Goal: Information Seeking & Learning: Find specific fact

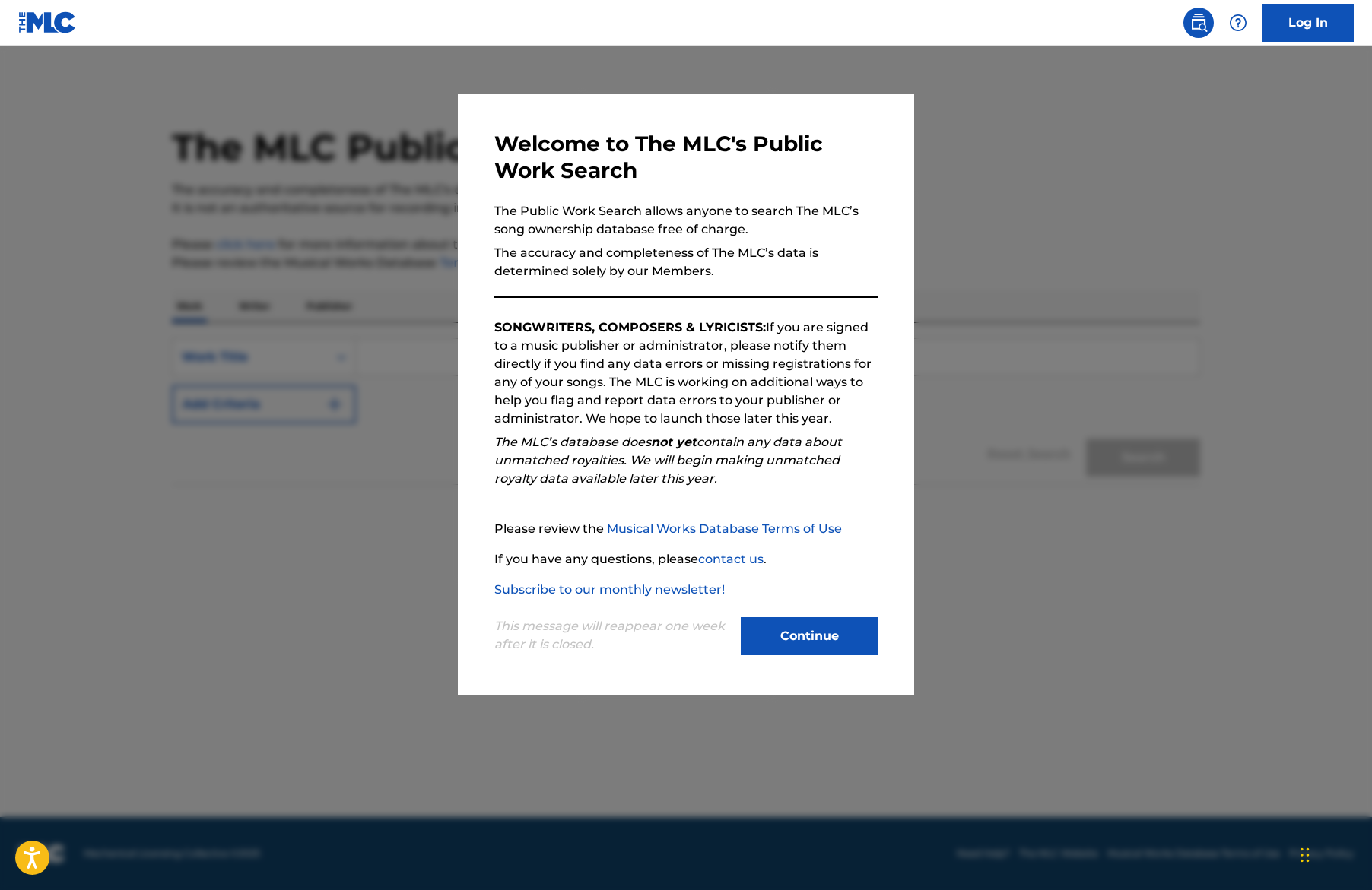
click at [816, 648] on button "Continue" at bounding box center [808, 636] width 137 height 38
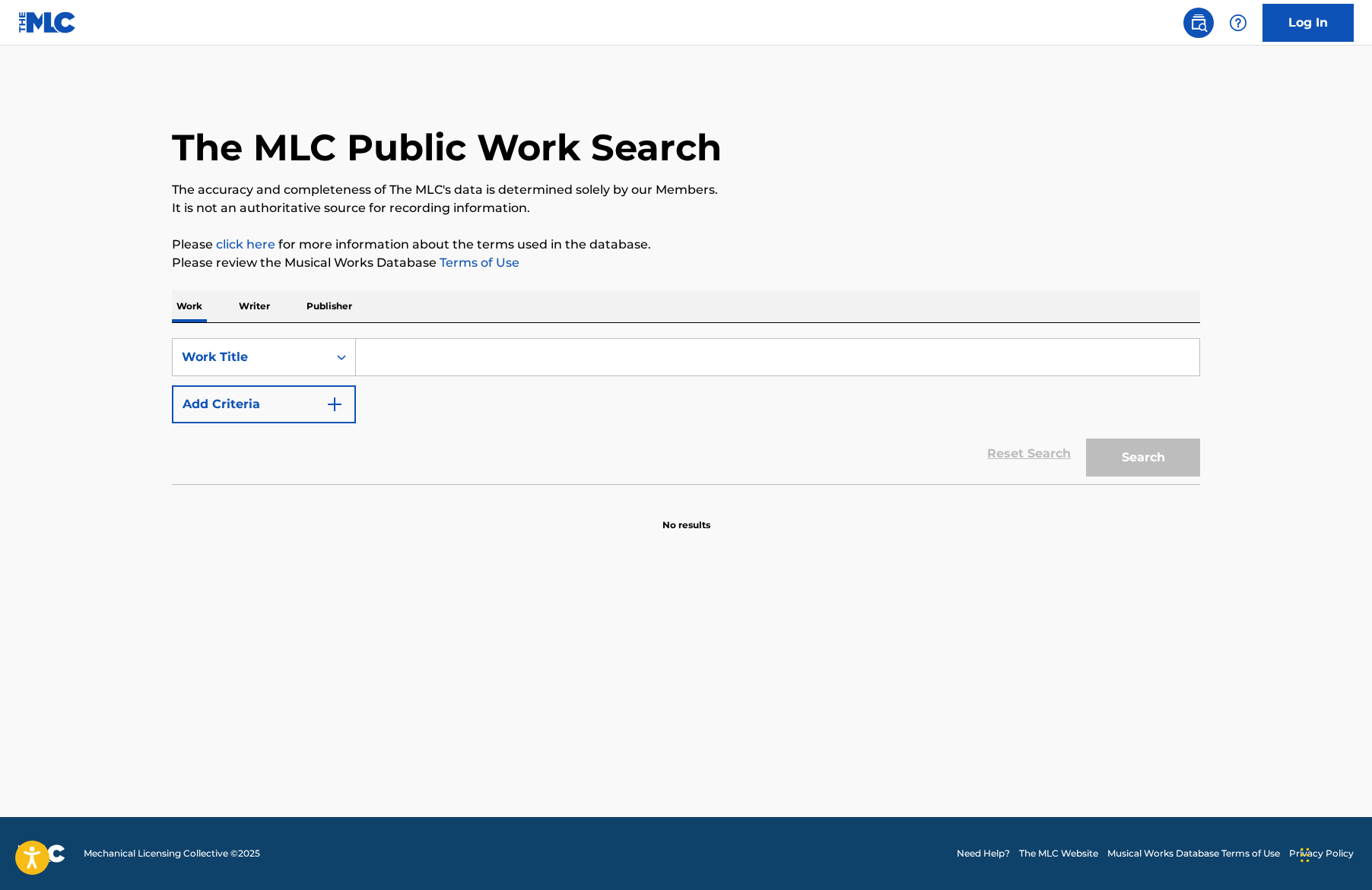
click at [579, 353] on input "Search Form" at bounding box center [777, 357] width 843 height 37
click at [278, 309] on div "Work Writer Publisher" at bounding box center [685, 306] width 1028 height 32
click at [258, 308] on p "Writer" at bounding box center [254, 306] width 41 height 32
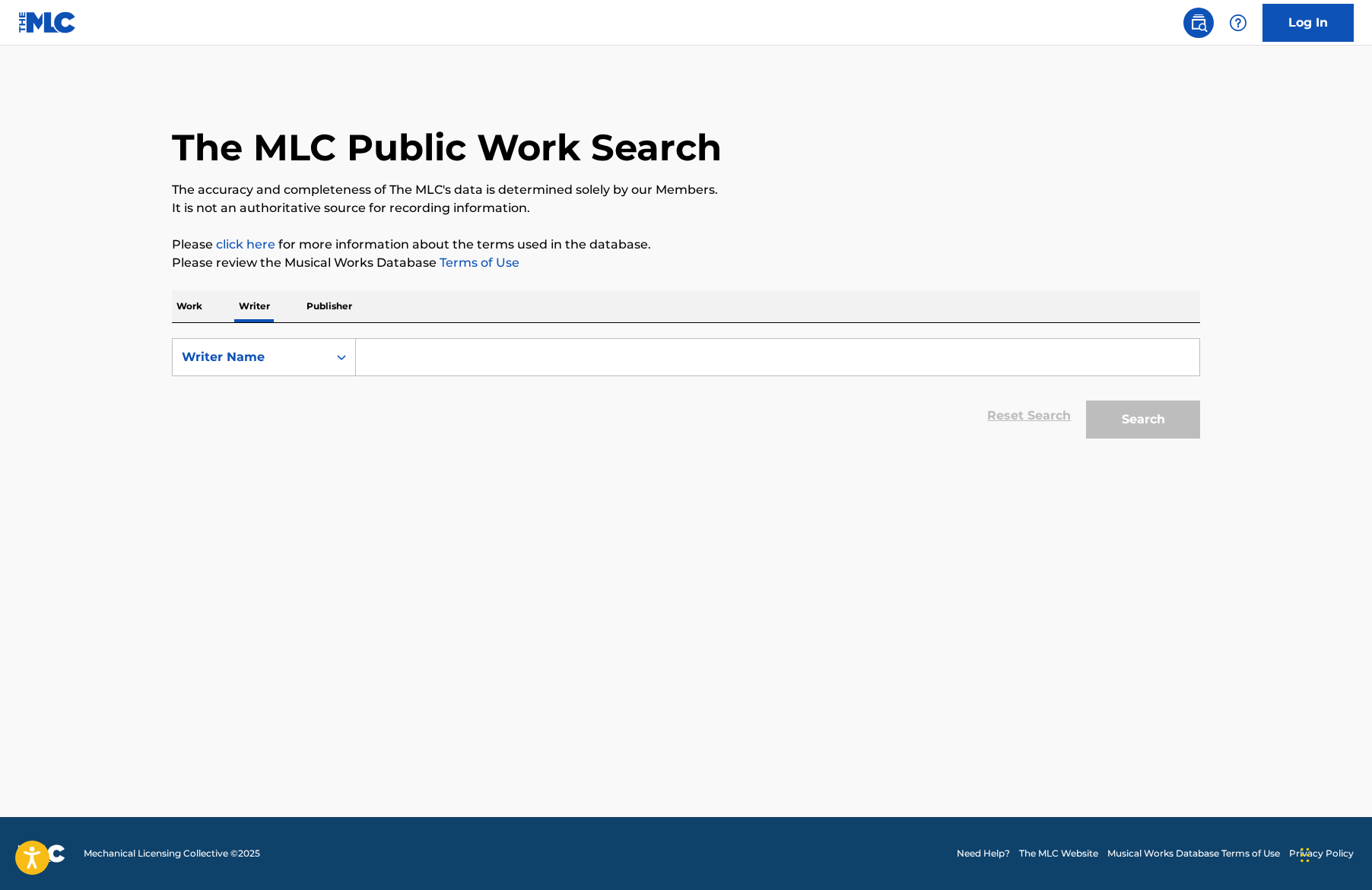
click at [511, 338] on div "Search Form" at bounding box center [778, 357] width 844 height 38
click at [514, 354] on input "Search Form" at bounding box center [777, 357] width 843 height 37
type input "[PERSON_NAME]"
click at [343, 310] on p "Publisher" at bounding box center [329, 306] width 55 height 32
click at [375, 348] on input "Search Form" at bounding box center [777, 357] width 843 height 37
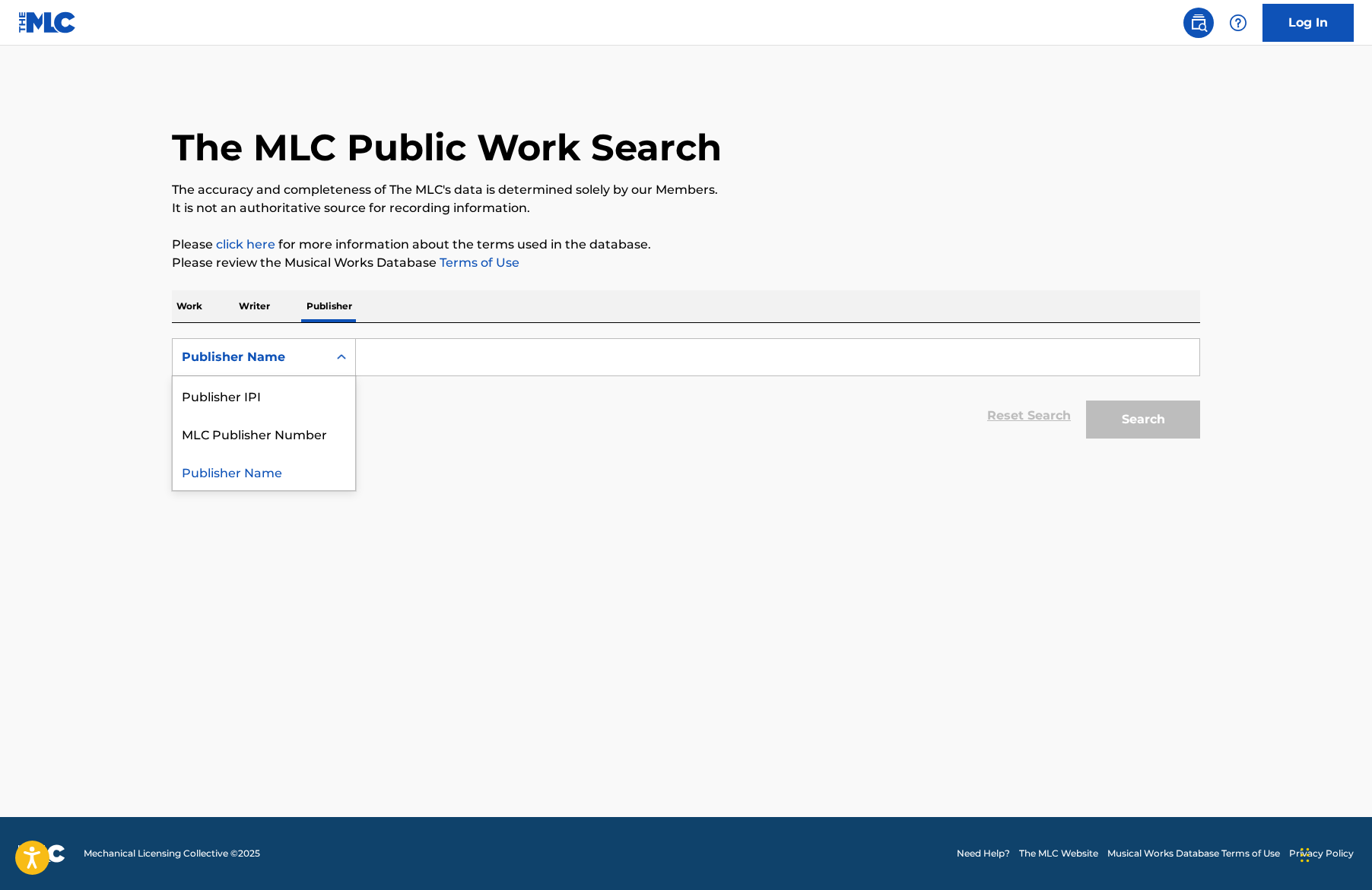
click at [272, 348] on div "Publisher Name" at bounding box center [250, 357] width 137 height 18
click at [256, 305] on p "Writer" at bounding box center [254, 306] width 41 height 32
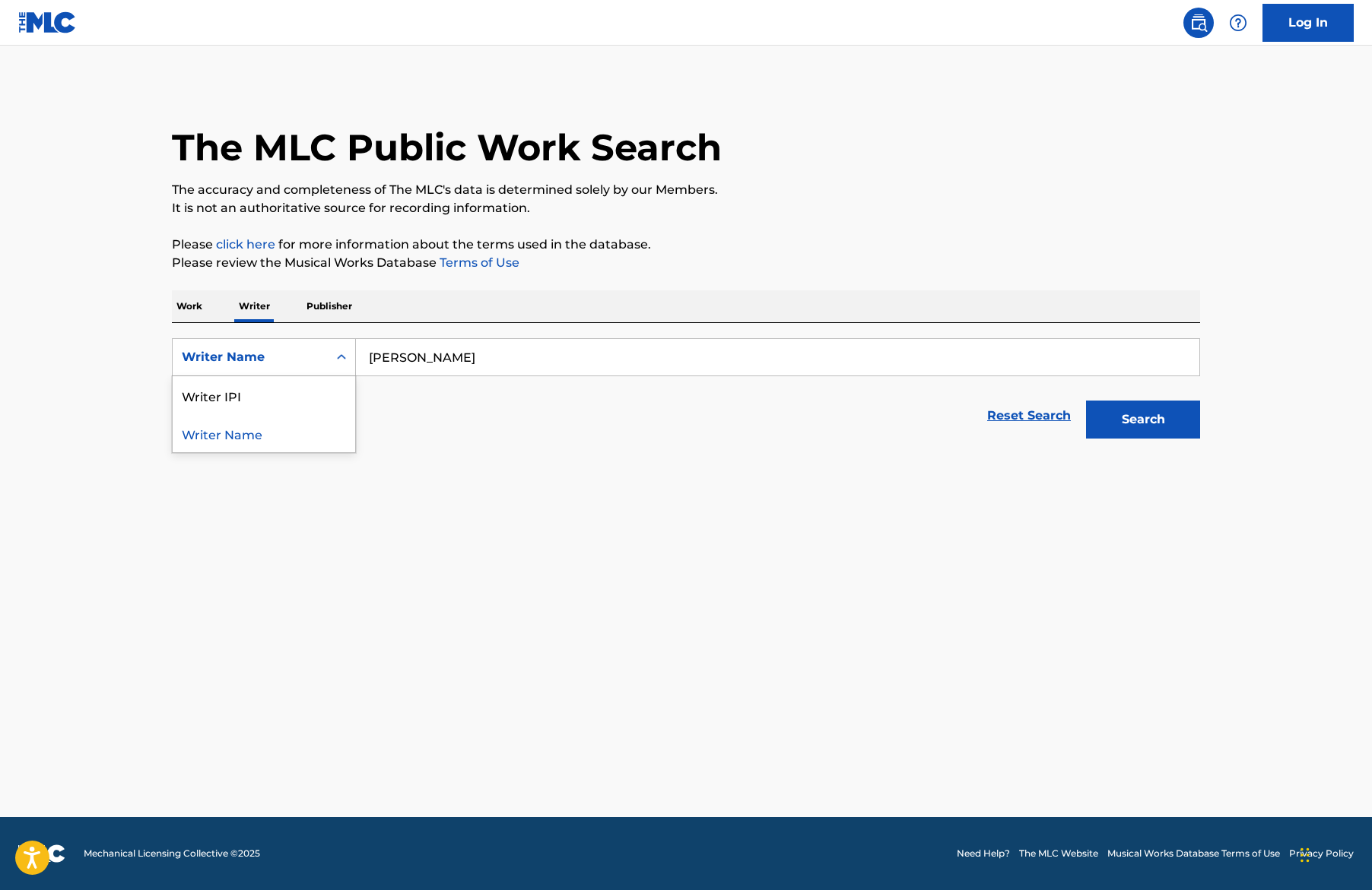
click at [255, 357] on div "Writer Name" at bounding box center [250, 357] width 137 height 18
click at [506, 353] on input "[PERSON_NAME]" at bounding box center [777, 357] width 843 height 37
drag, startPoint x: 506, startPoint y: 353, endPoint x: 384, endPoint y: 352, distance: 122.0
click at [384, 352] on input "[PERSON_NAME]" at bounding box center [777, 357] width 843 height 37
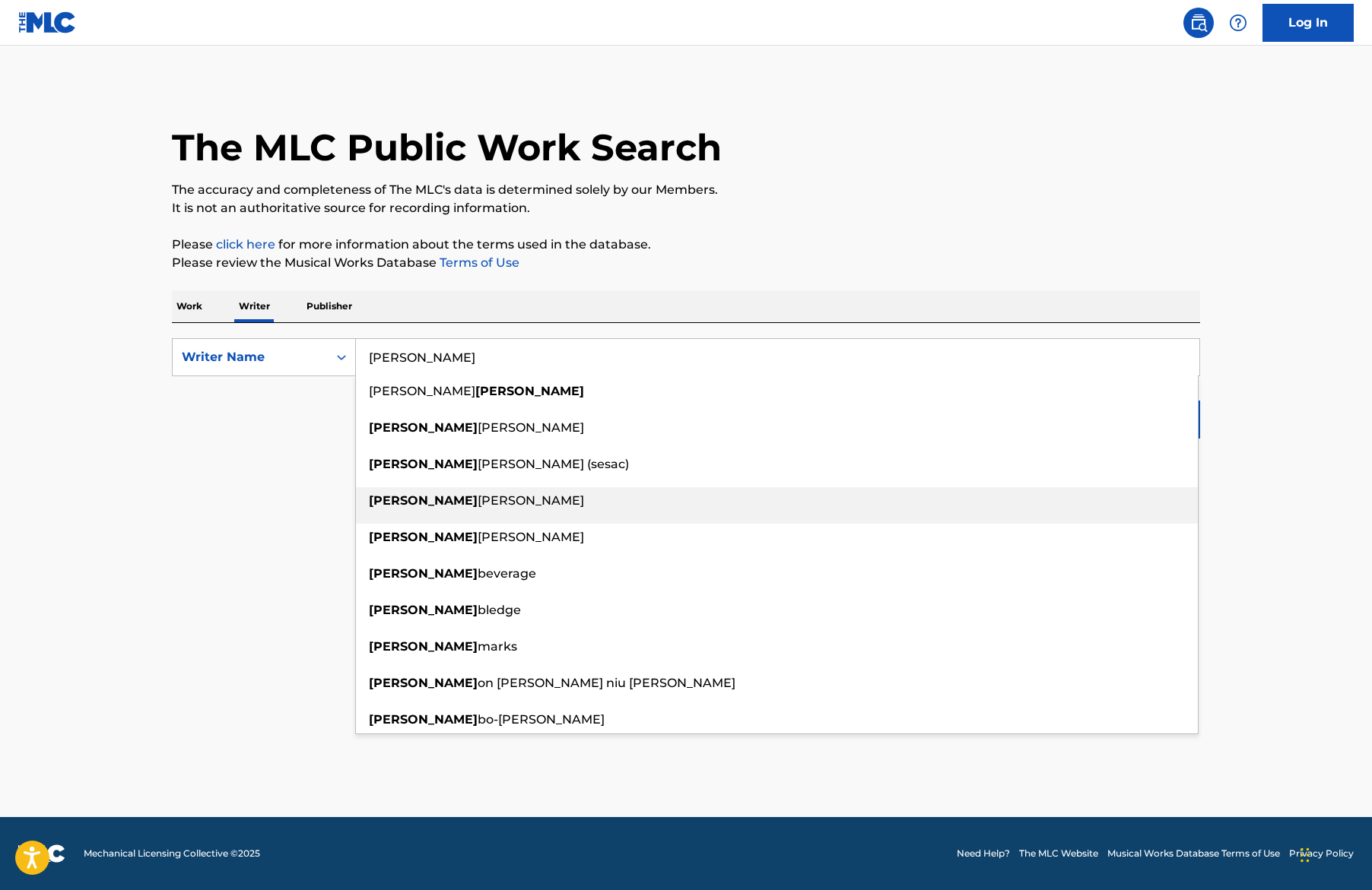
click at [478, 498] on div "[PERSON_NAME]" at bounding box center [776, 500] width 841 height 27
type input "[PERSON_NAME]"
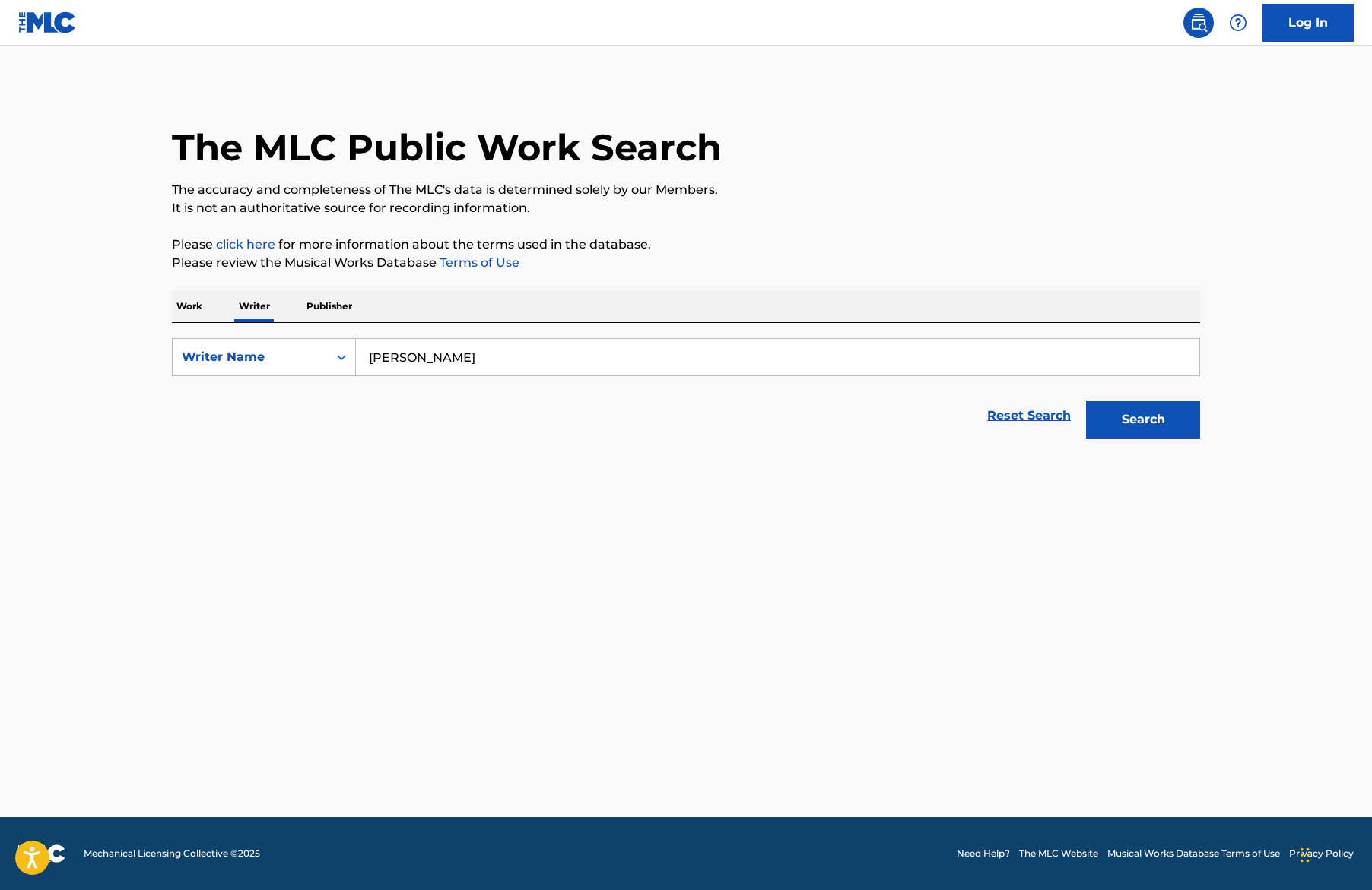
click at [1134, 400] on button "Search" at bounding box center [1142, 419] width 114 height 38
